Goal: Task Accomplishment & Management: Use online tool/utility

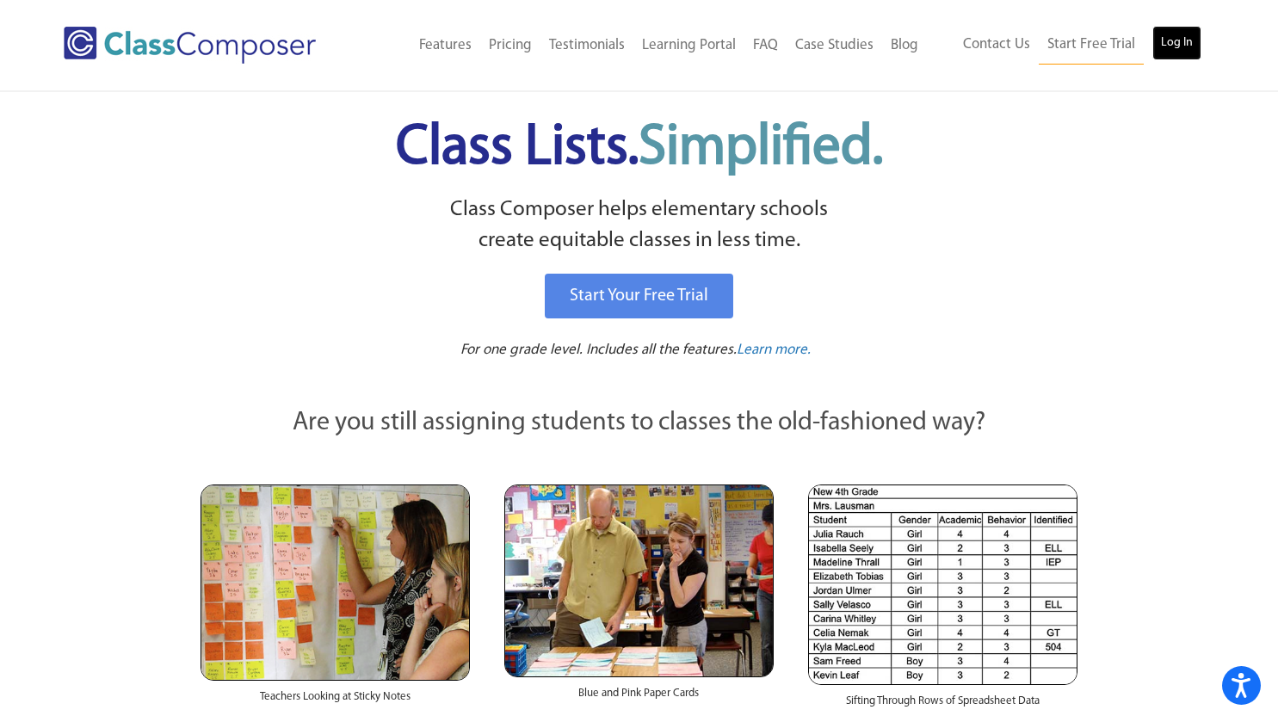
click at [1191, 43] on link "Log In" at bounding box center [1176, 43] width 49 height 34
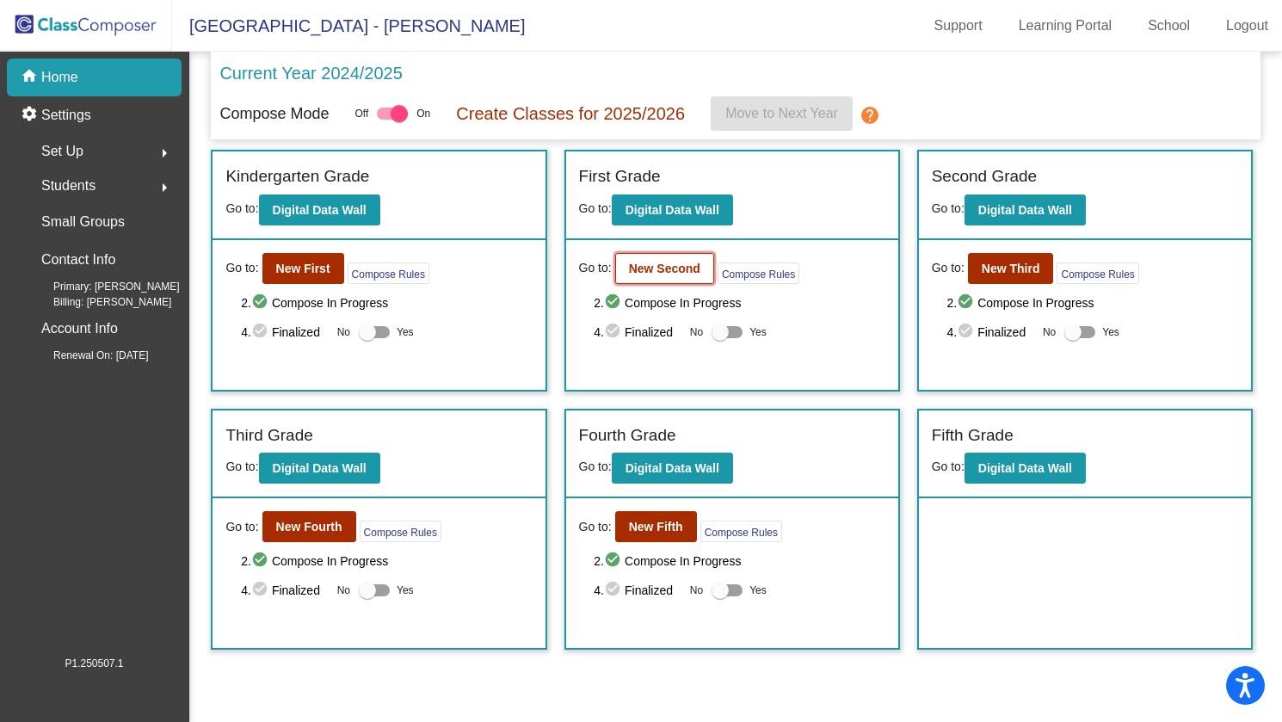
click at [672, 268] on b "New Second" at bounding box center [664, 269] width 71 height 14
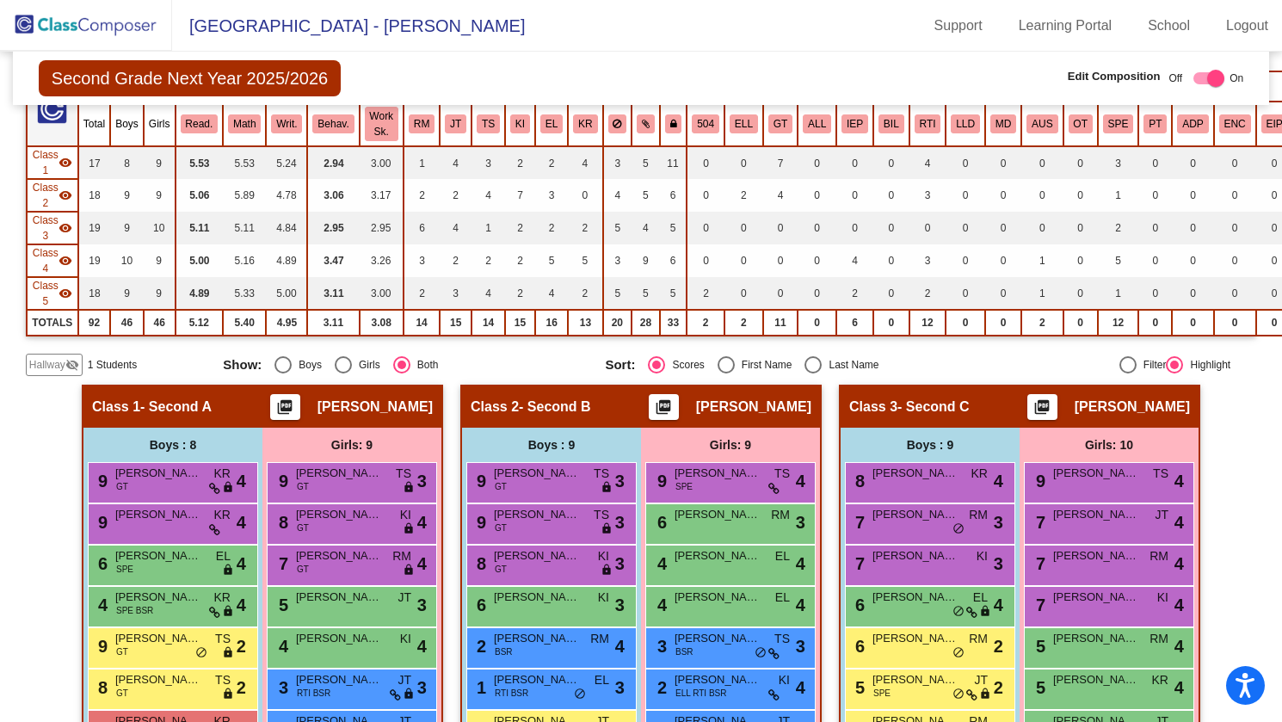
scroll to position [258, 0]
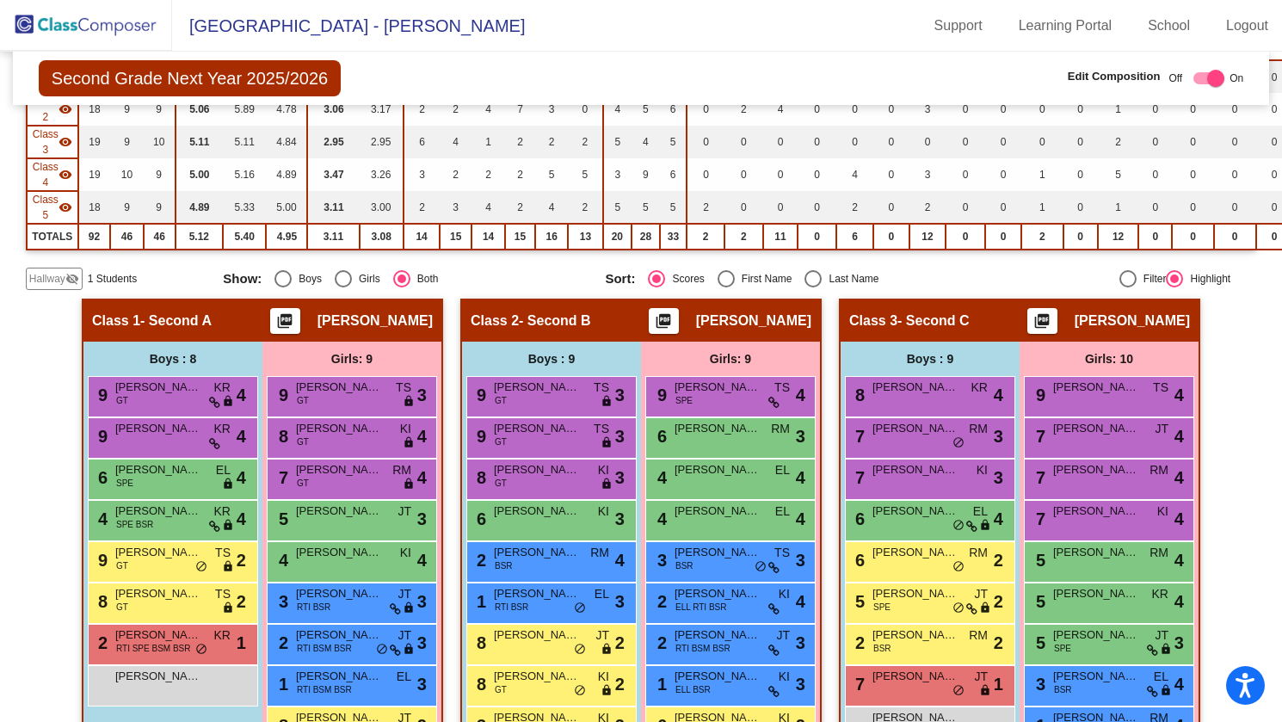
click at [58, 278] on span "Hallway" at bounding box center [47, 278] width 36 height 15
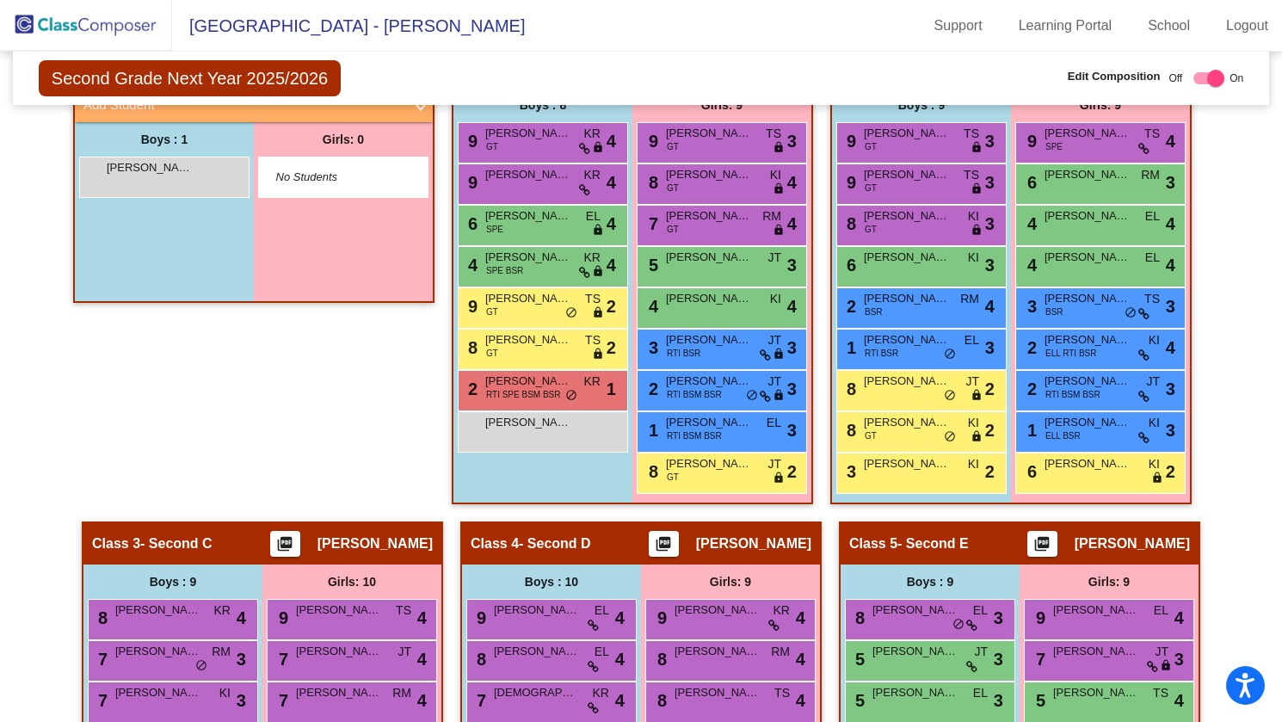
scroll to position [493, 0]
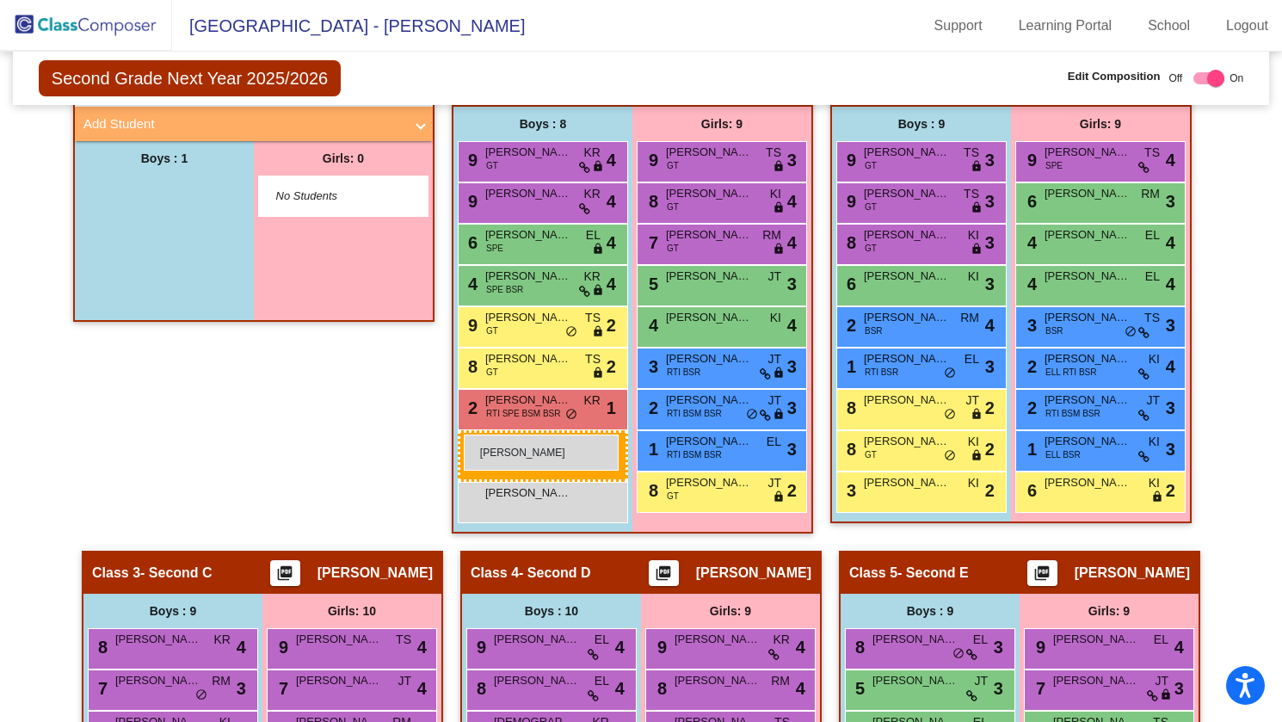
drag, startPoint x: 157, startPoint y: 200, endPoint x: 464, endPoint y: 434, distance: 385.5
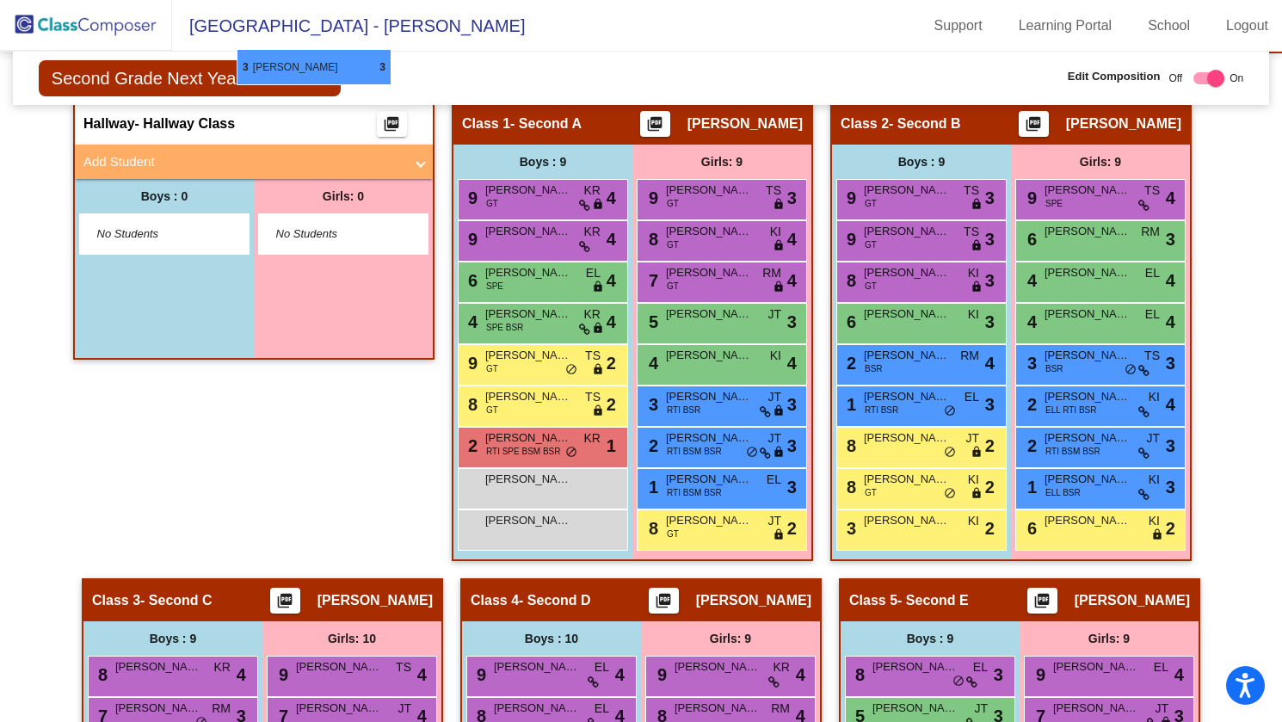
scroll to position [452, 0]
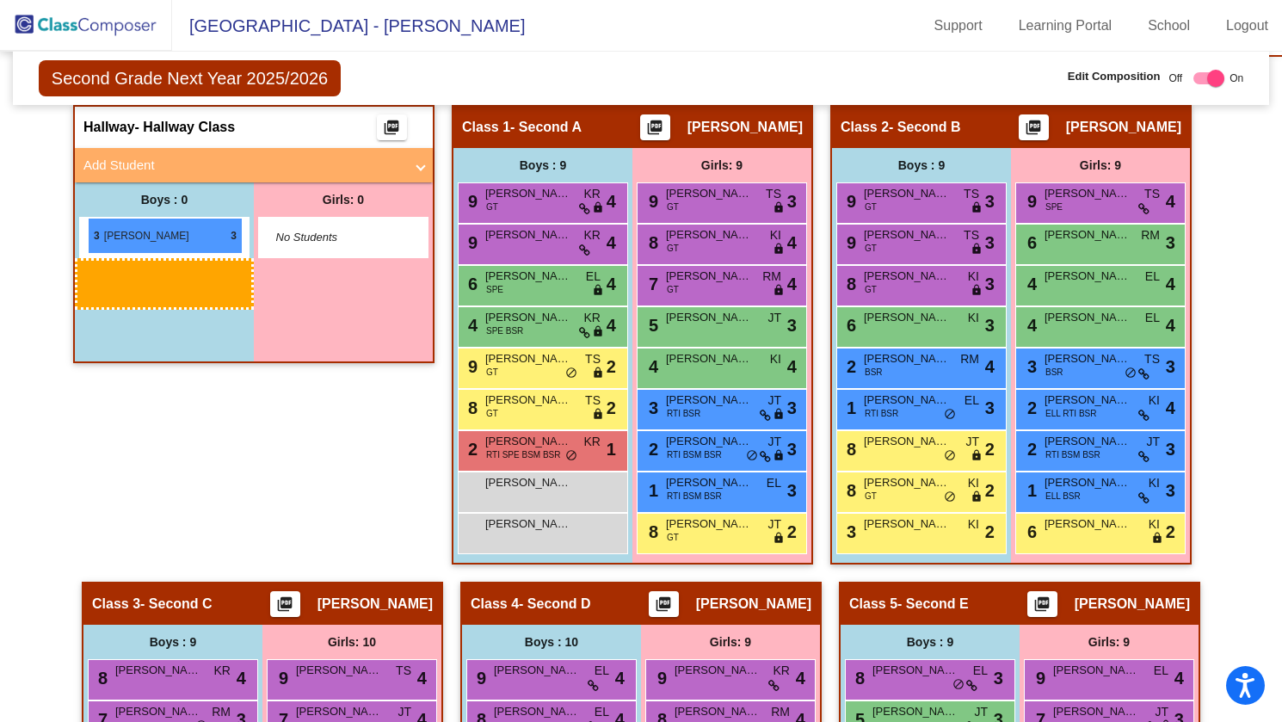
drag, startPoint x: 563, startPoint y: 665, endPoint x: 88, endPoint y: 217, distance: 653.2
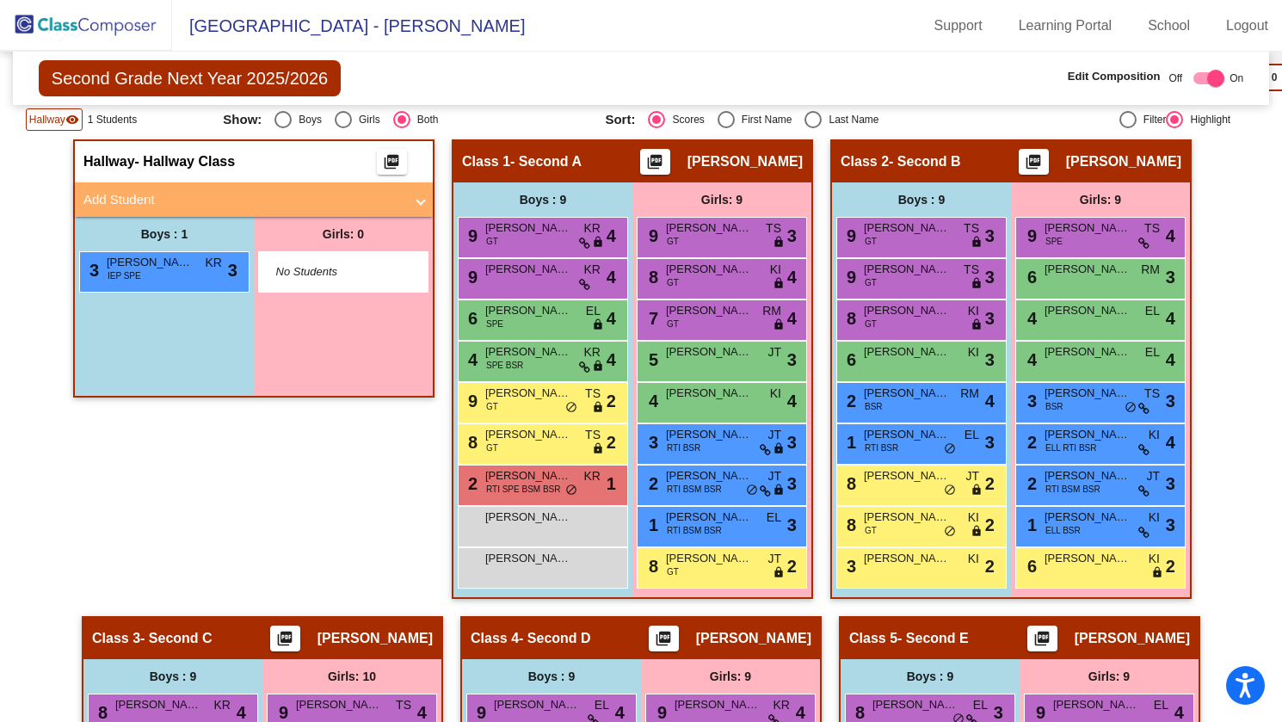
scroll to position [321, 0]
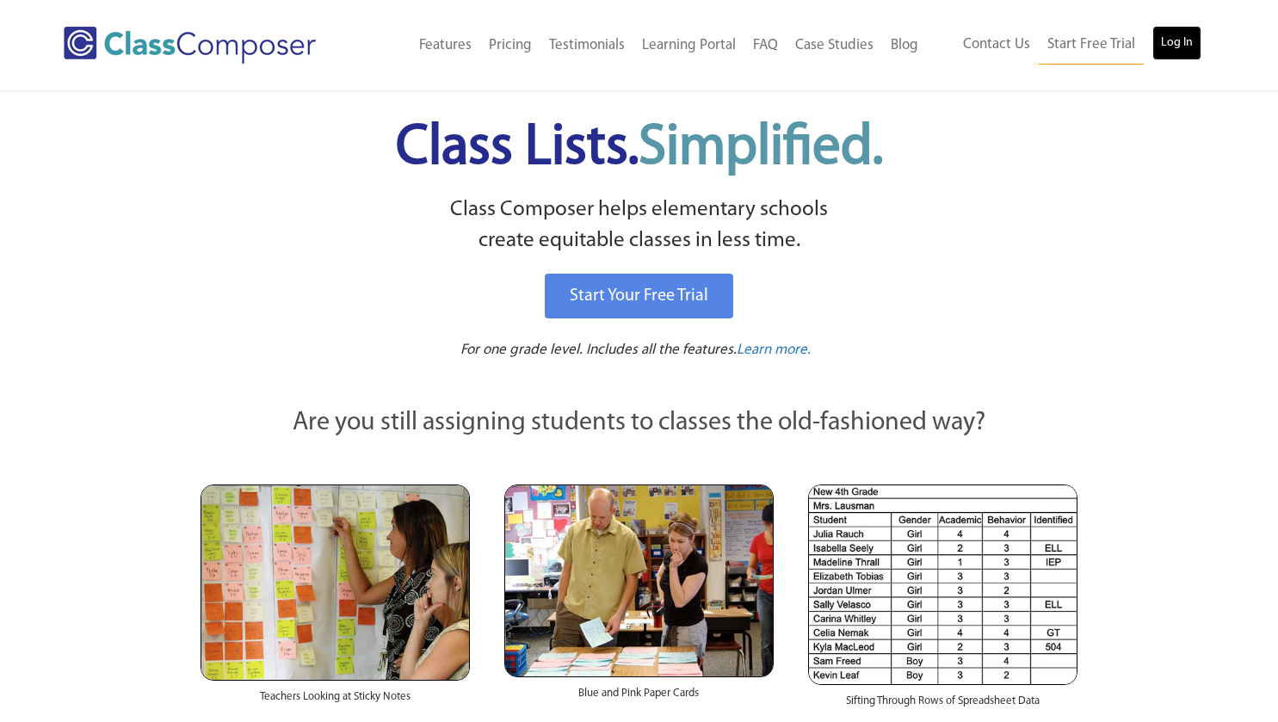
click at [1182, 45] on link "Log In" at bounding box center [1176, 43] width 49 height 34
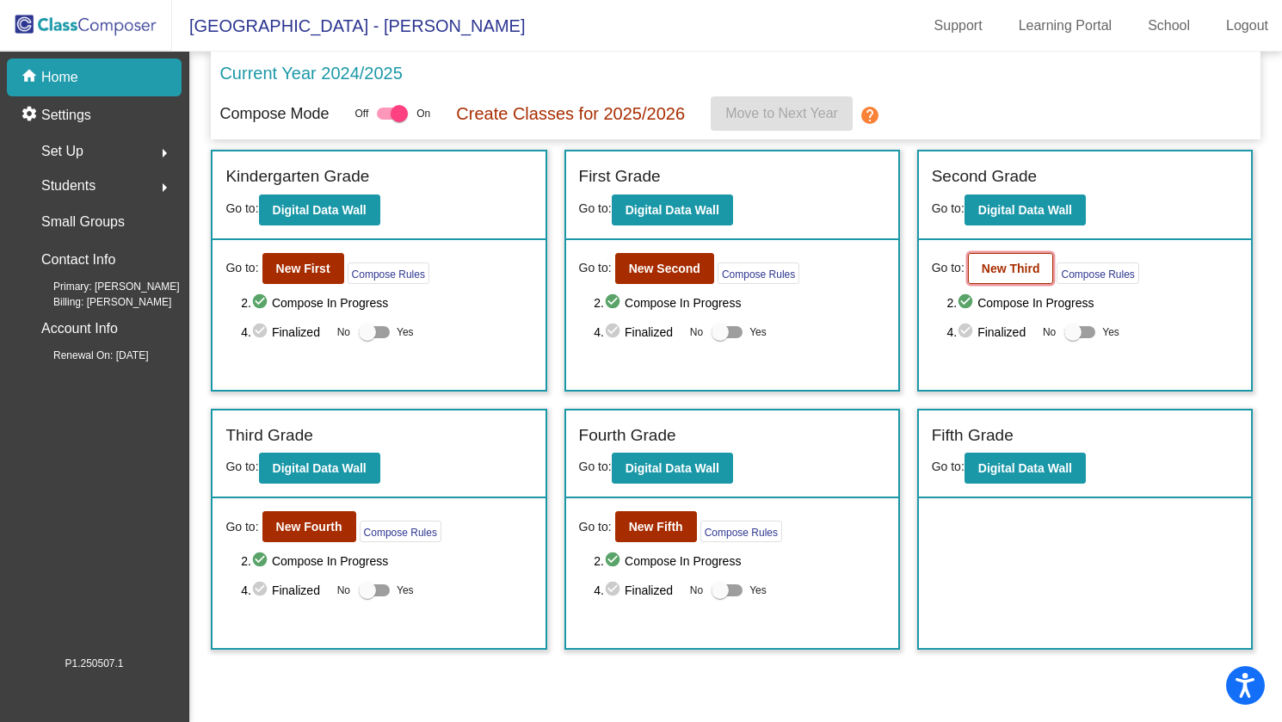
click at [1034, 262] on b "New Third" at bounding box center [1011, 269] width 59 height 14
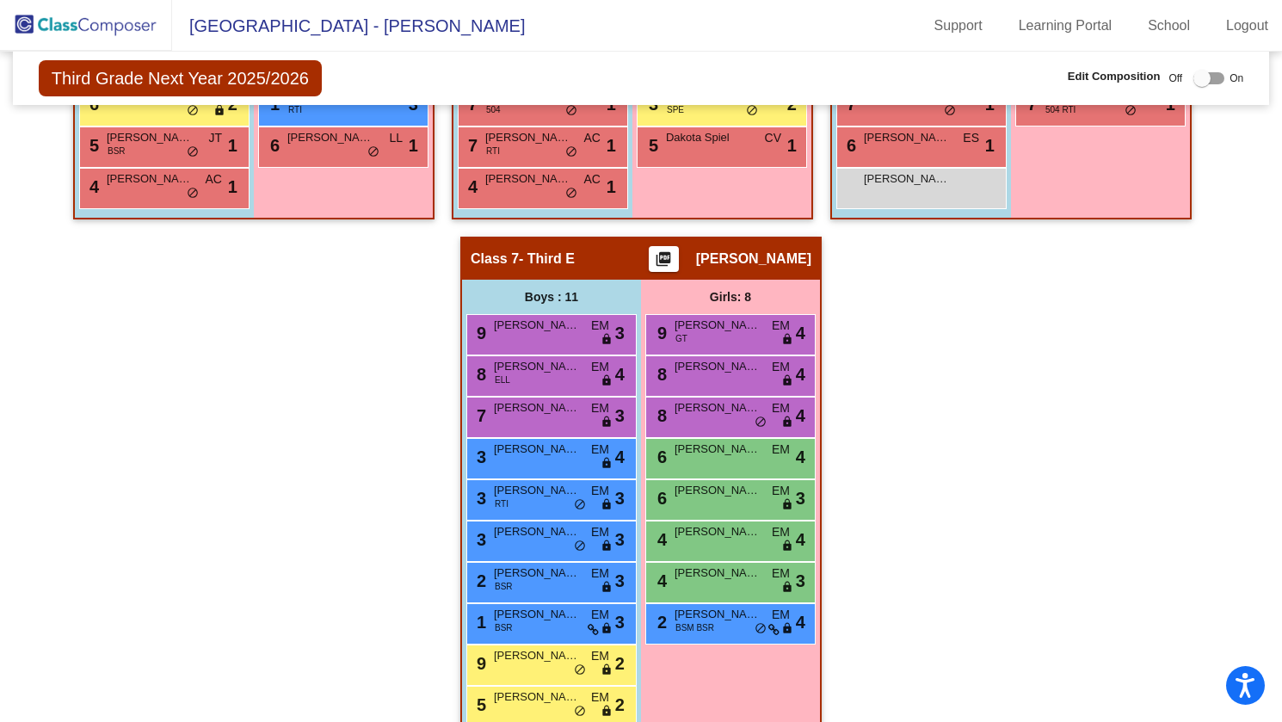
scroll to position [1545, 0]
